Goal: Task Accomplishment & Management: Manage account settings

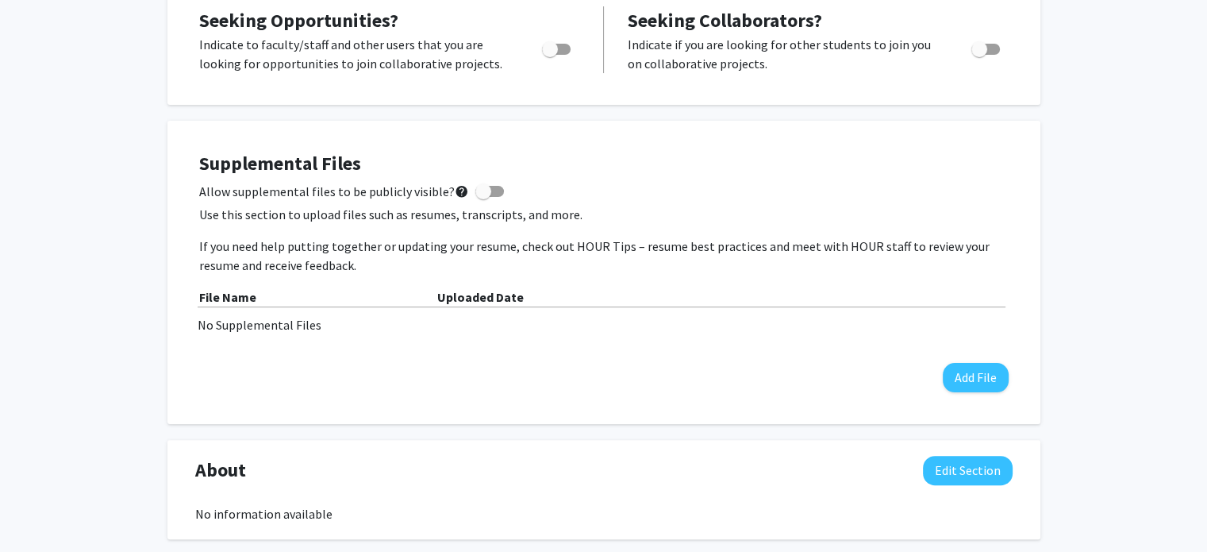
scroll to position [325, 0]
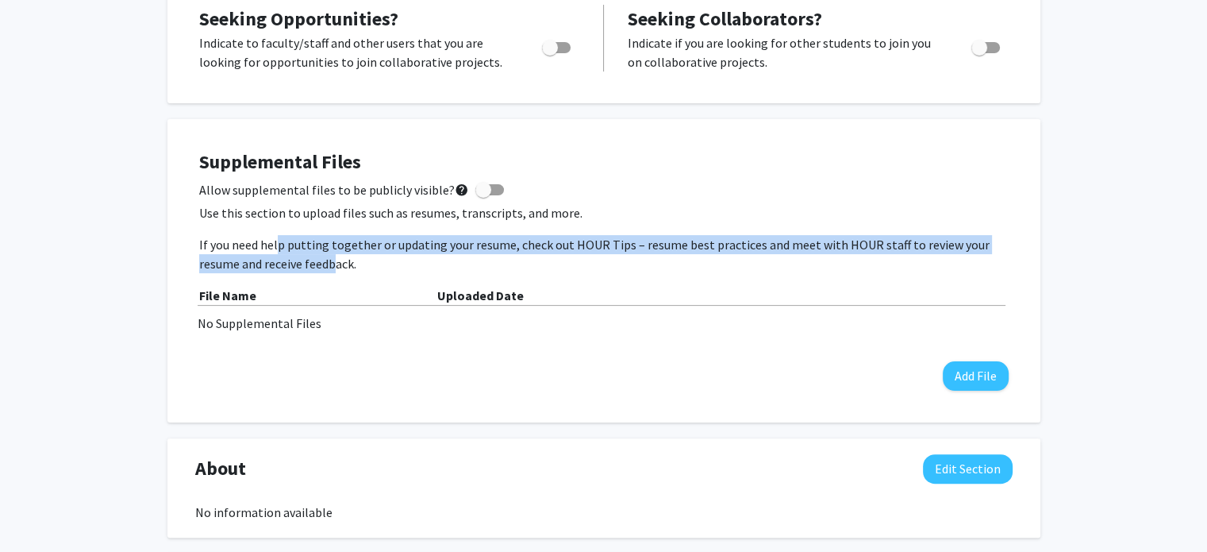
drag, startPoint x: 279, startPoint y: 248, endPoint x: 289, endPoint y: 267, distance: 22.4
click at [289, 267] on p "If you need help putting together or updating your resume, check out HOUR Tips …" at bounding box center [604, 254] width 810 height 38
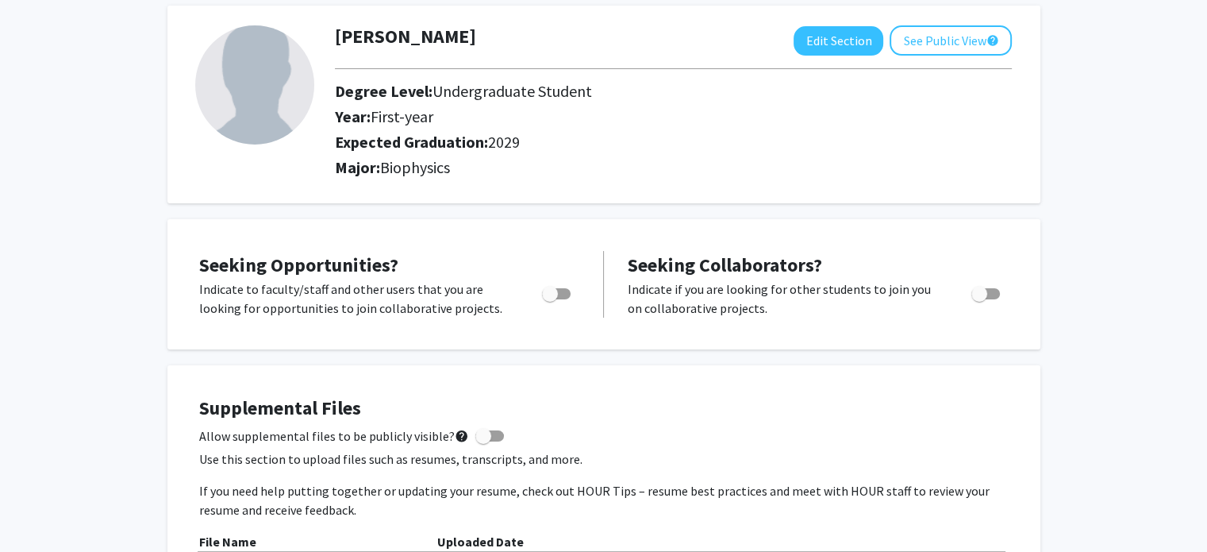
scroll to position [0, 0]
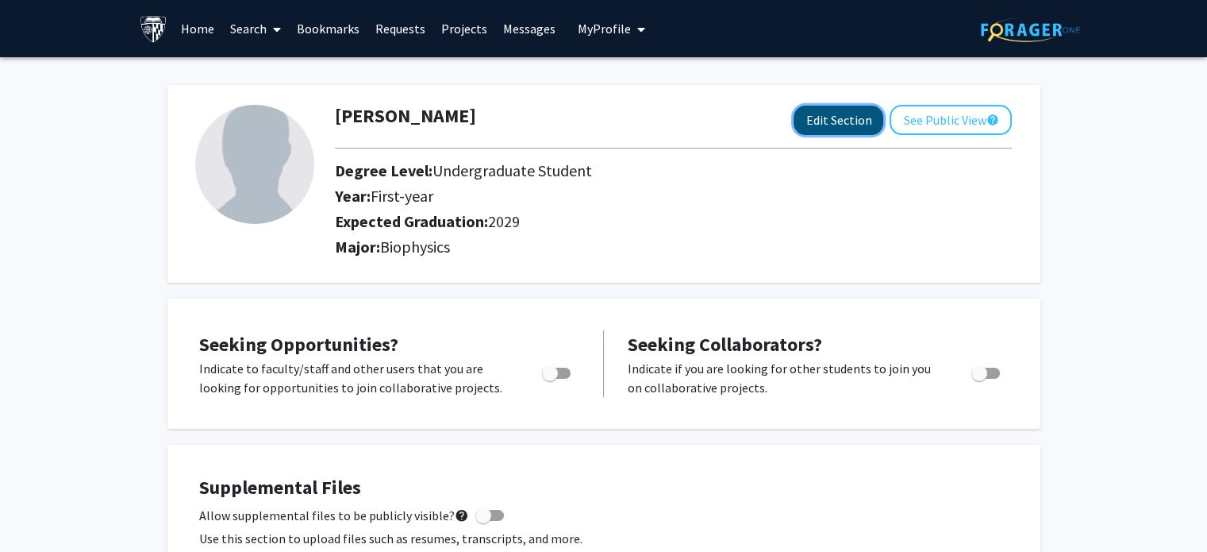
click at [837, 125] on button "Edit Section" at bounding box center [839, 120] width 90 height 29
select select "first-year"
select select "2029"
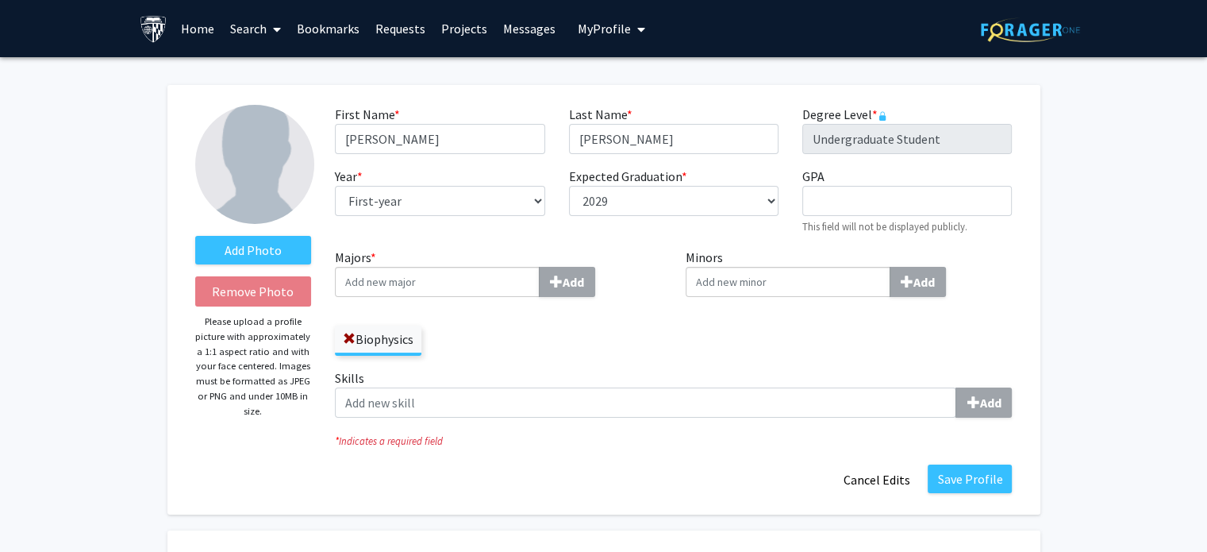
click at [688, 168] on div "Expected Graduation * required --- 2018 2019 2020 2021 2022 2023 2024 2025 2026…" at bounding box center [673, 201] width 233 height 68
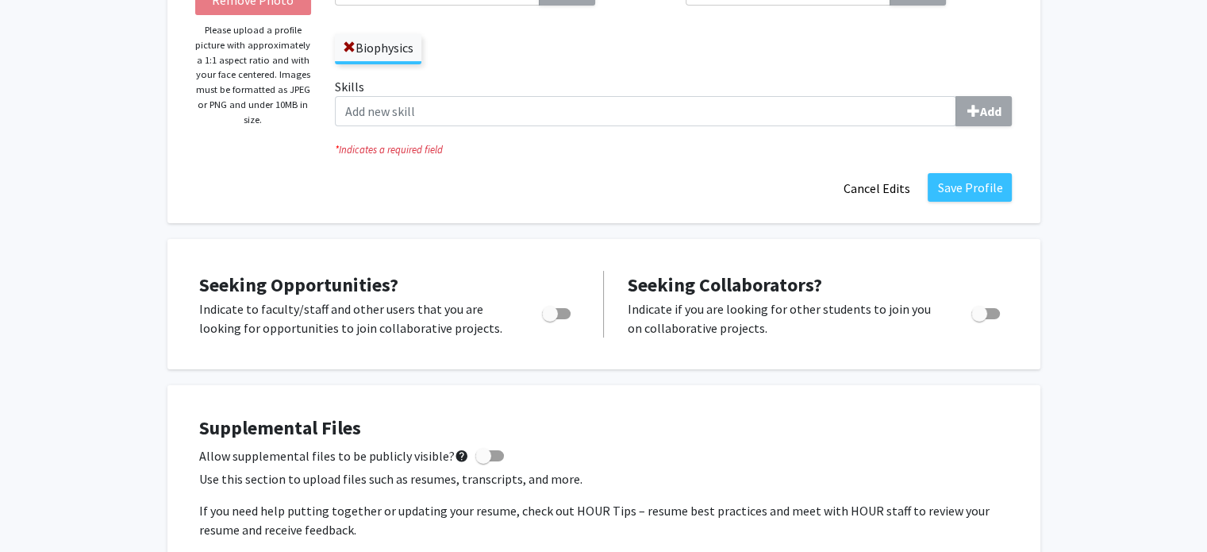
scroll to position [291, 0]
click at [565, 316] on span "Toggle" at bounding box center [556, 314] width 29 height 11
click at [550, 320] on input "Are you actively seeking opportunities?" at bounding box center [549, 320] width 1 height 1
checkbox input "true"
click at [895, 196] on button "Cancel Edits" at bounding box center [876, 189] width 87 height 30
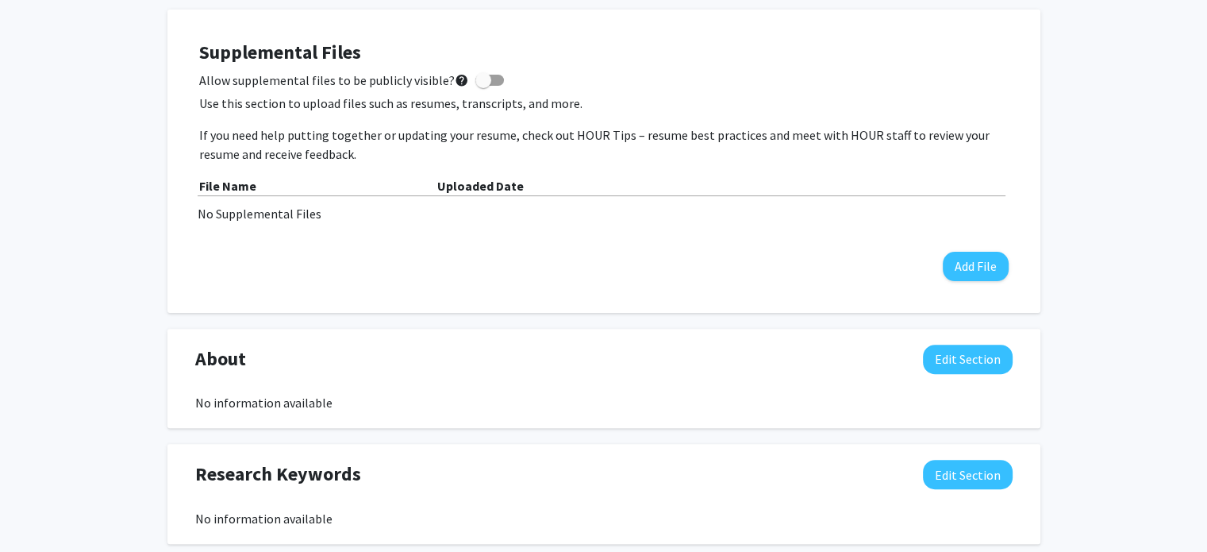
scroll to position [437, 0]
